Goal: Task Accomplishment & Management: Manage account settings

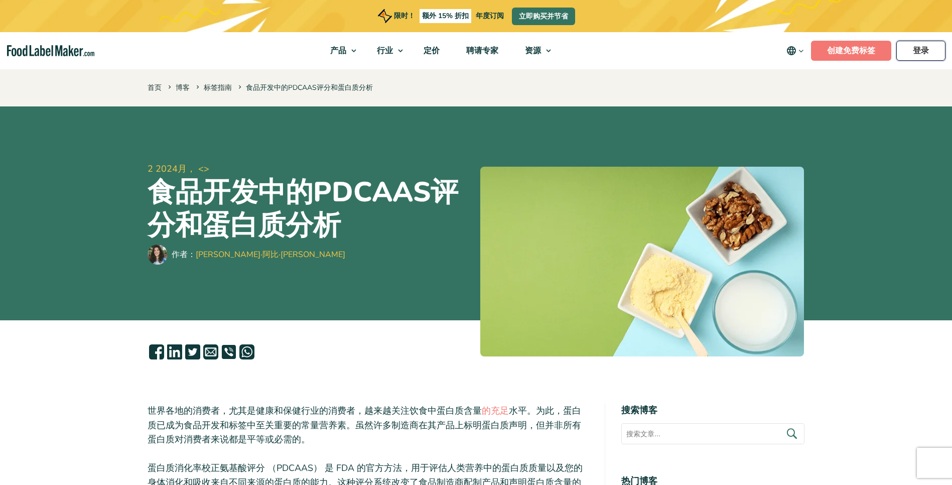
click at [929, 52] on link "登录" at bounding box center [920, 51] width 49 height 20
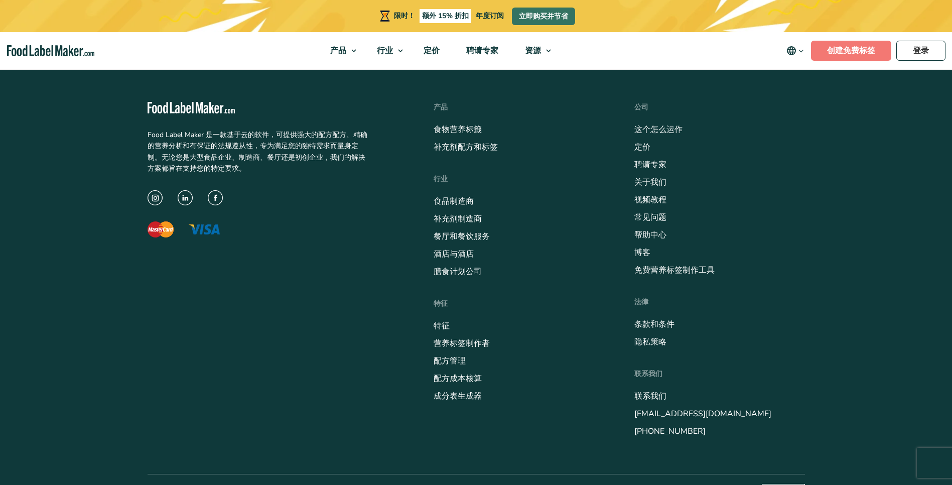
scroll to position [5334, 0]
click at [925, 55] on link "登录" at bounding box center [920, 51] width 49 height 20
